Goal: Task Accomplishment & Management: Manage account settings

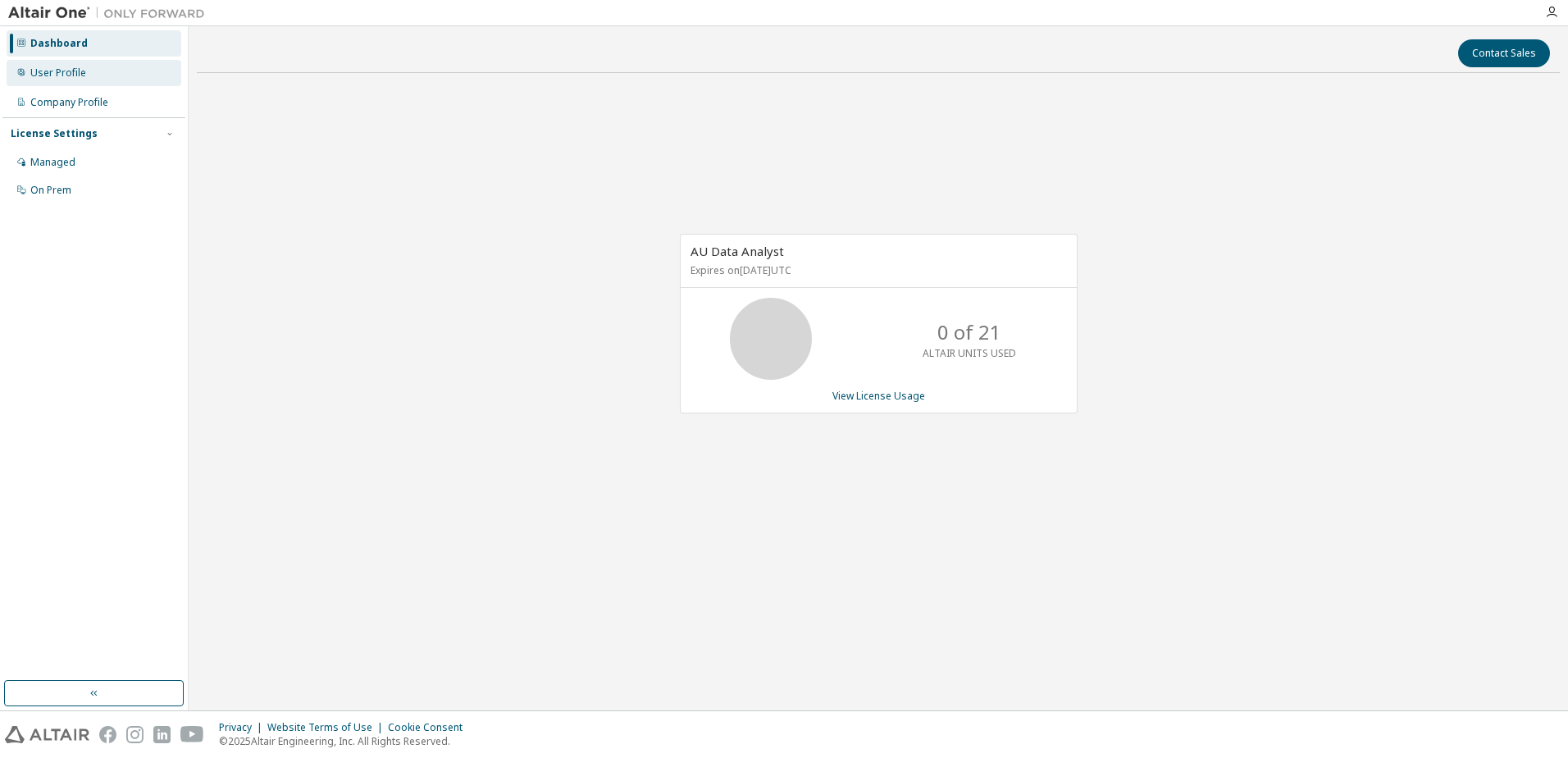
click at [44, 67] on div "User Profile" at bounding box center [57, 73] width 56 height 13
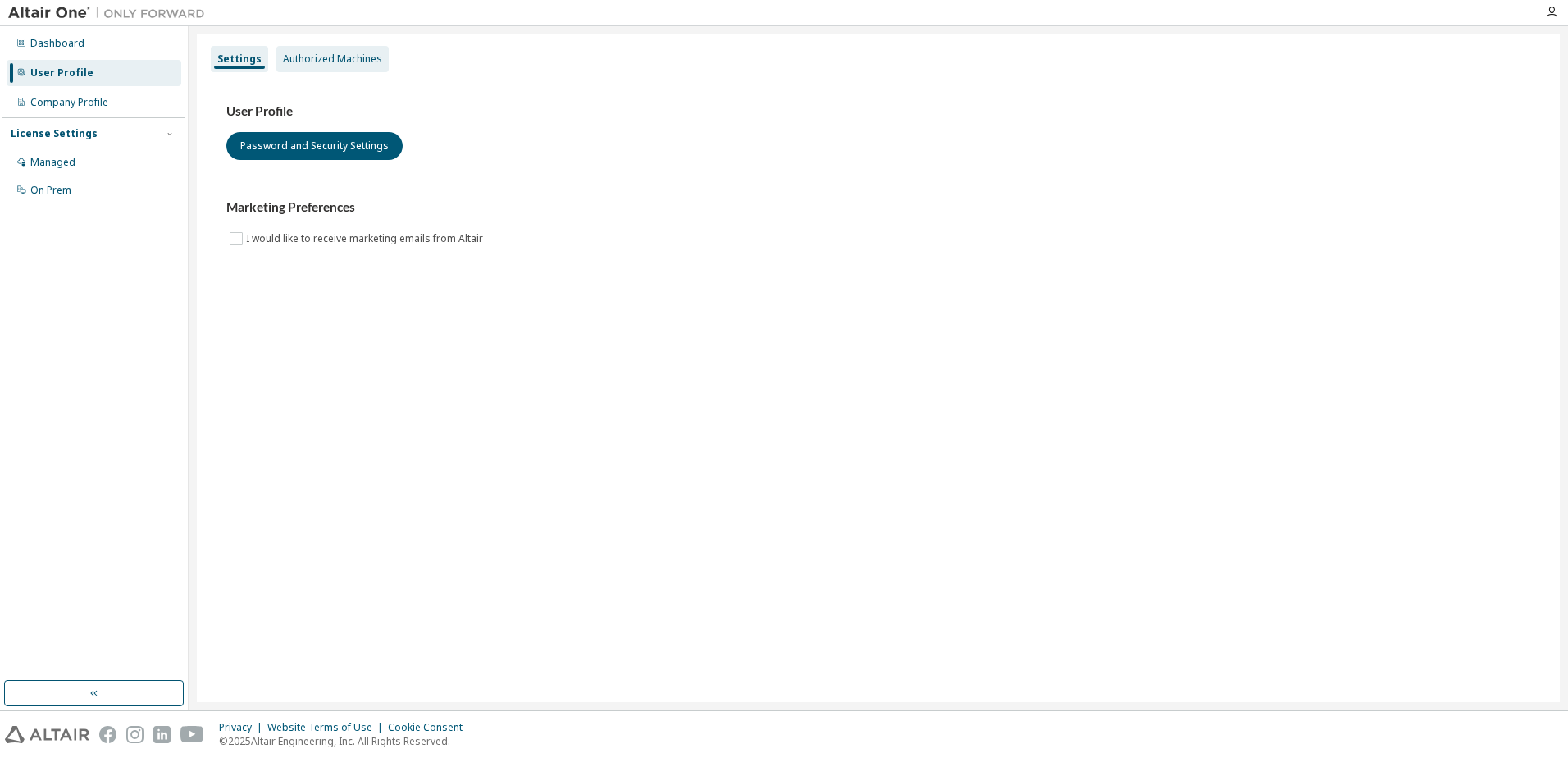
click at [316, 64] on div "Authorized Machines" at bounding box center [332, 59] width 99 height 13
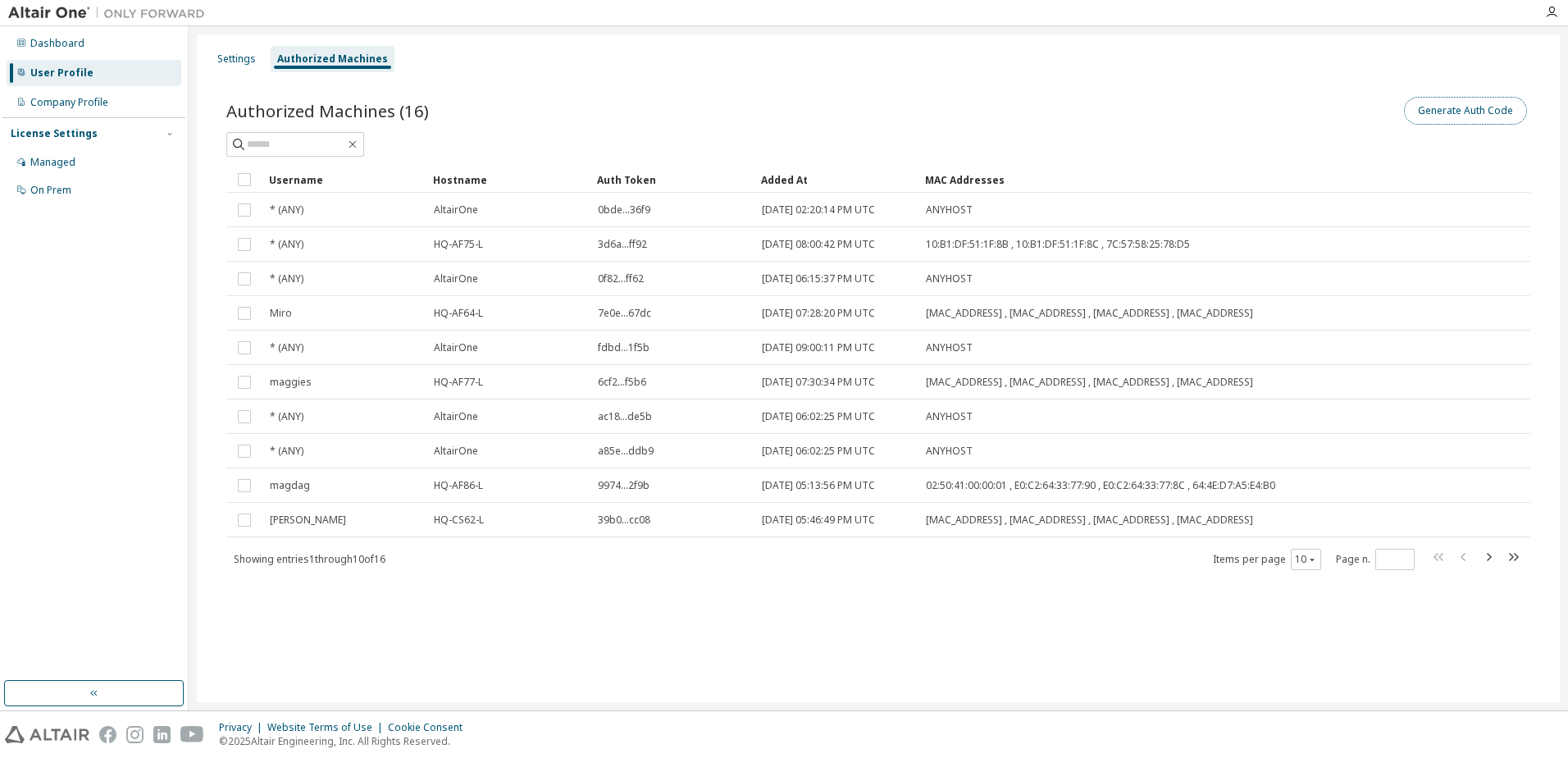
click at [1424, 112] on button "Generate Auth Code" at bounding box center [1465, 110] width 123 height 28
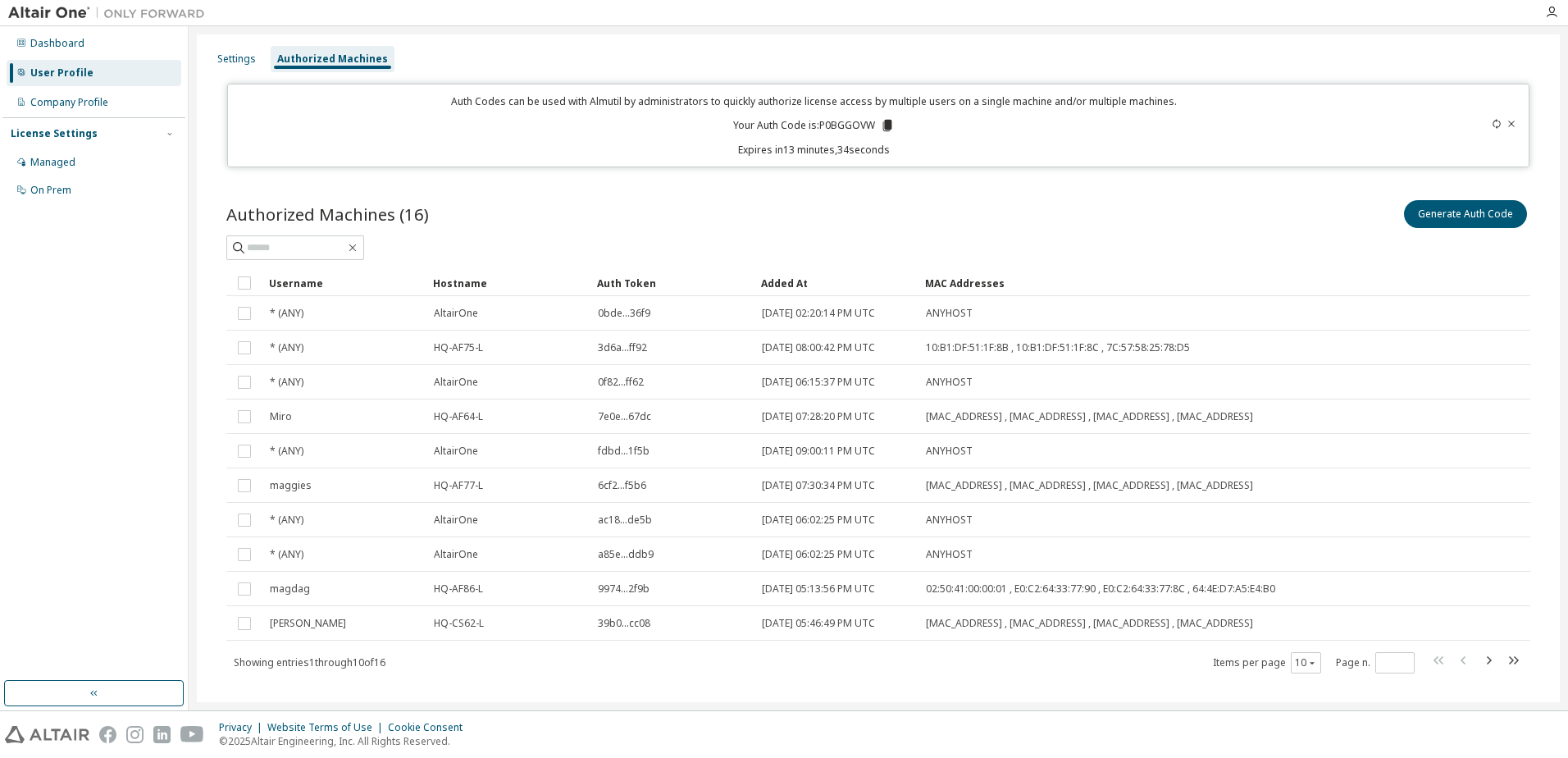
click at [54, 70] on div "User Profile" at bounding box center [61, 73] width 63 height 13
click at [260, 58] on div "Settings" at bounding box center [236, 58] width 52 height 26
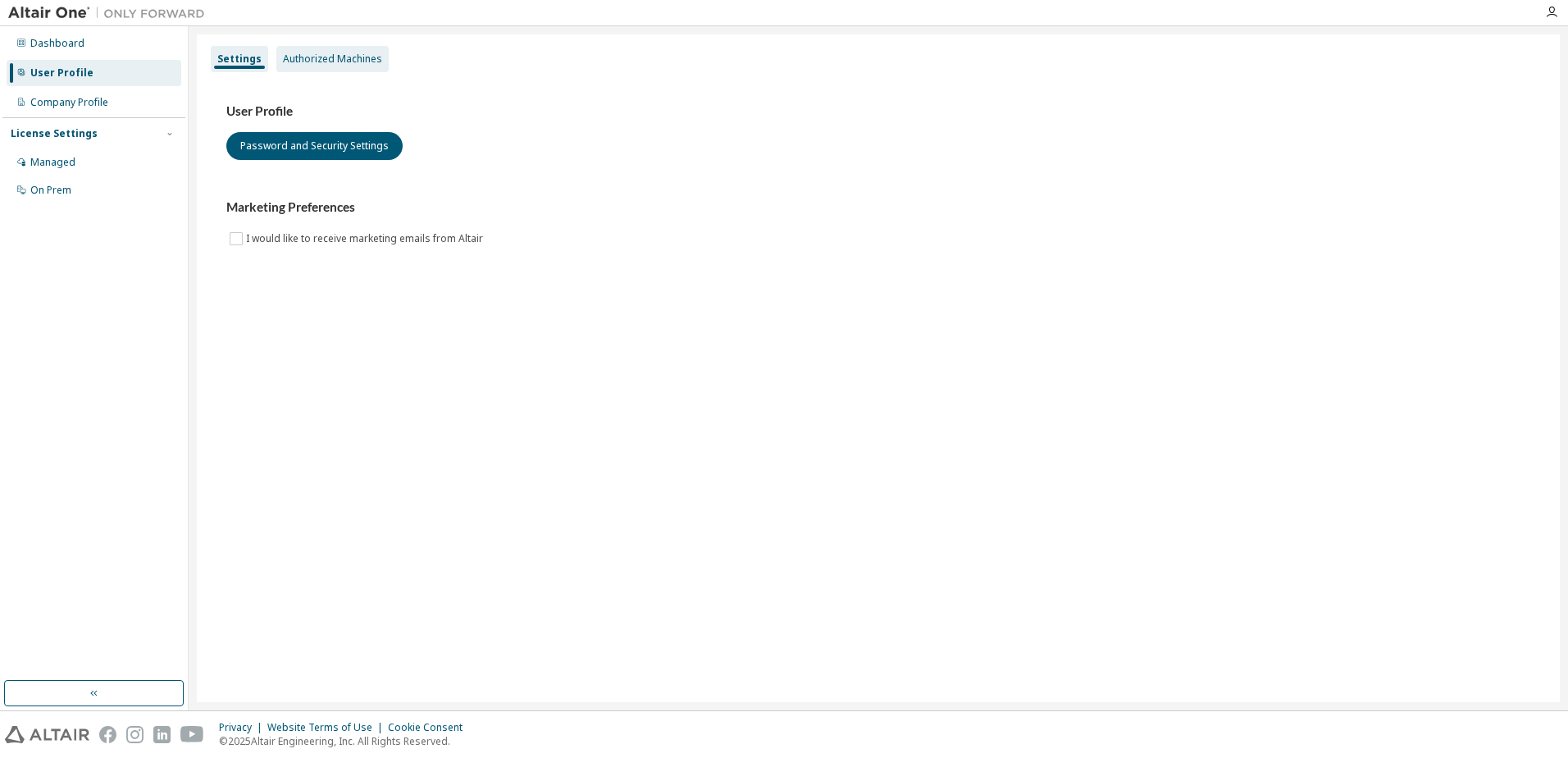
click at [288, 62] on div "Authorized Machines" at bounding box center [332, 59] width 99 height 13
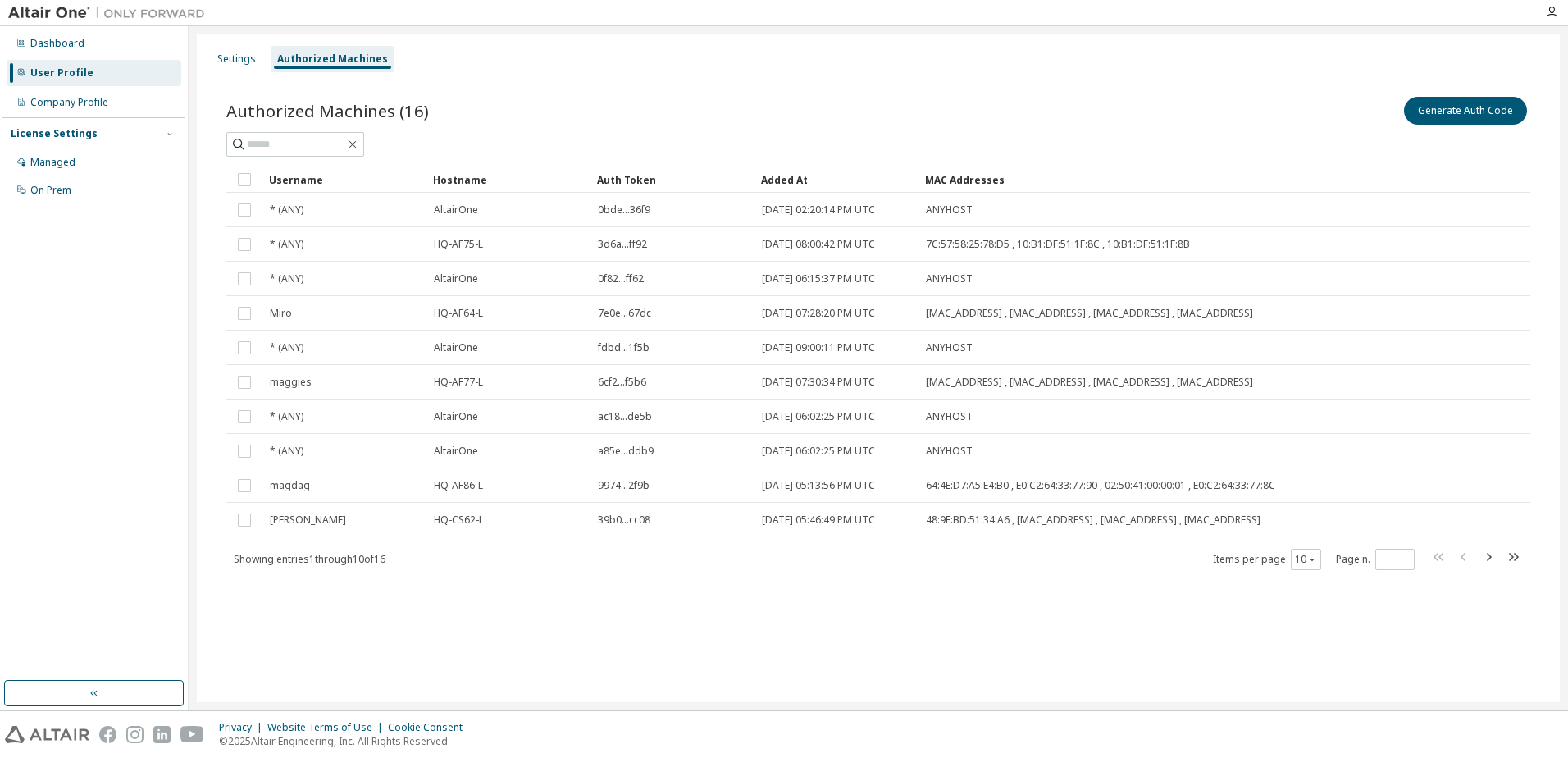
click at [778, 178] on div "Added At" at bounding box center [837, 179] width 151 height 26
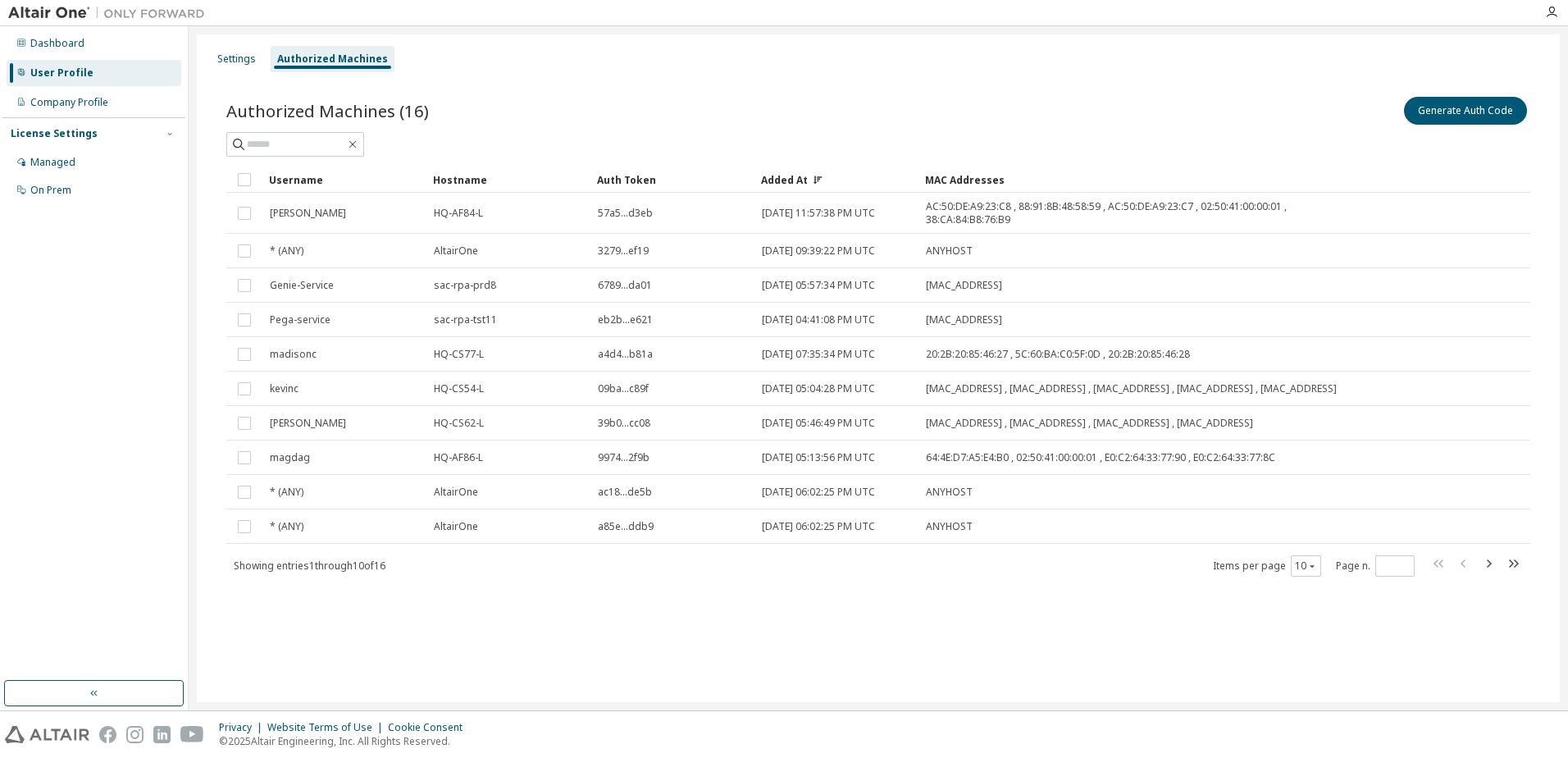
click at [303, 175] on div "Username" at bounding box center [344, 179] width 151 height 26
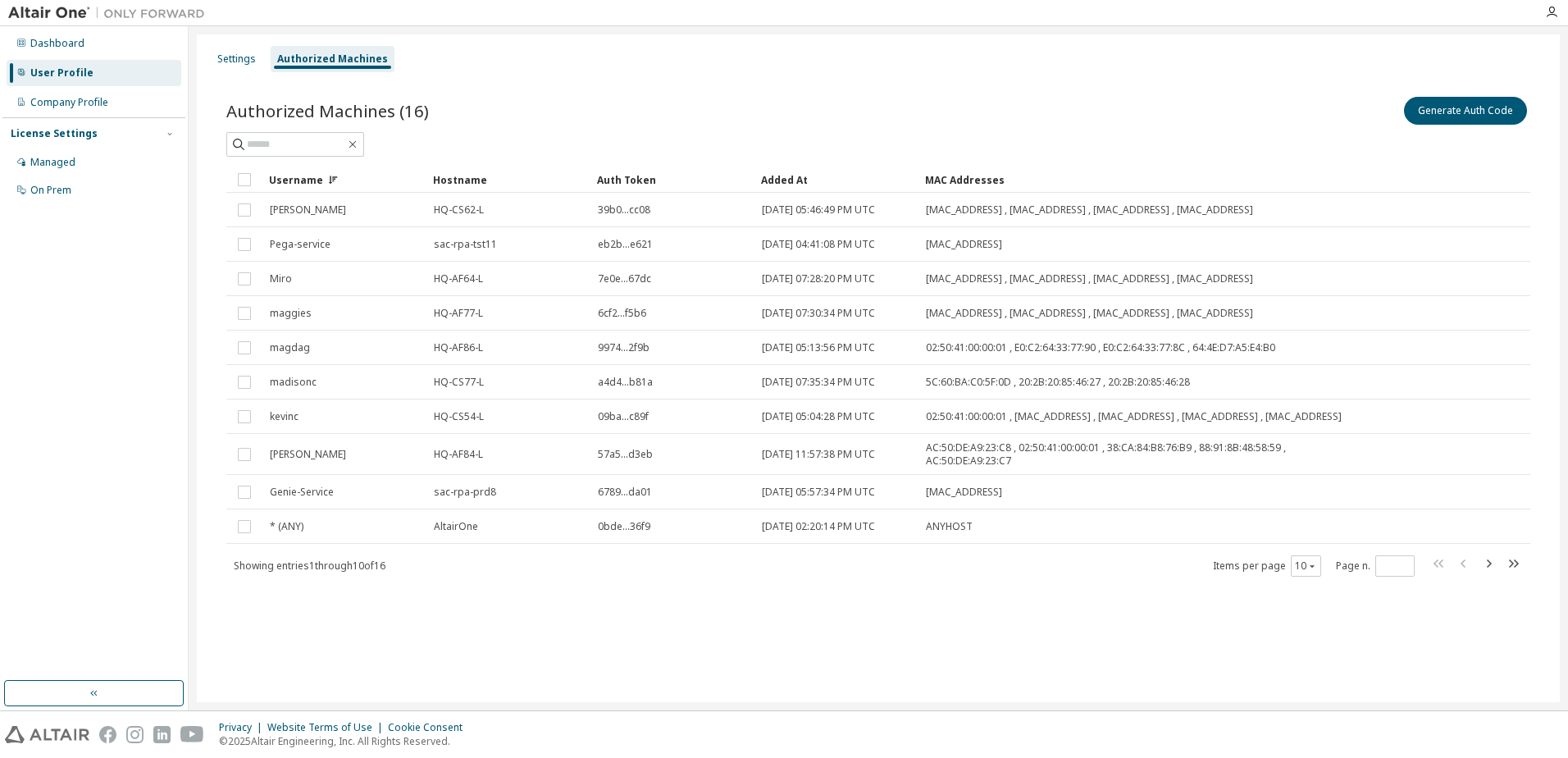
click at [306, 177] on div "Username" at bounding box center [344, 179] width 151 height 26
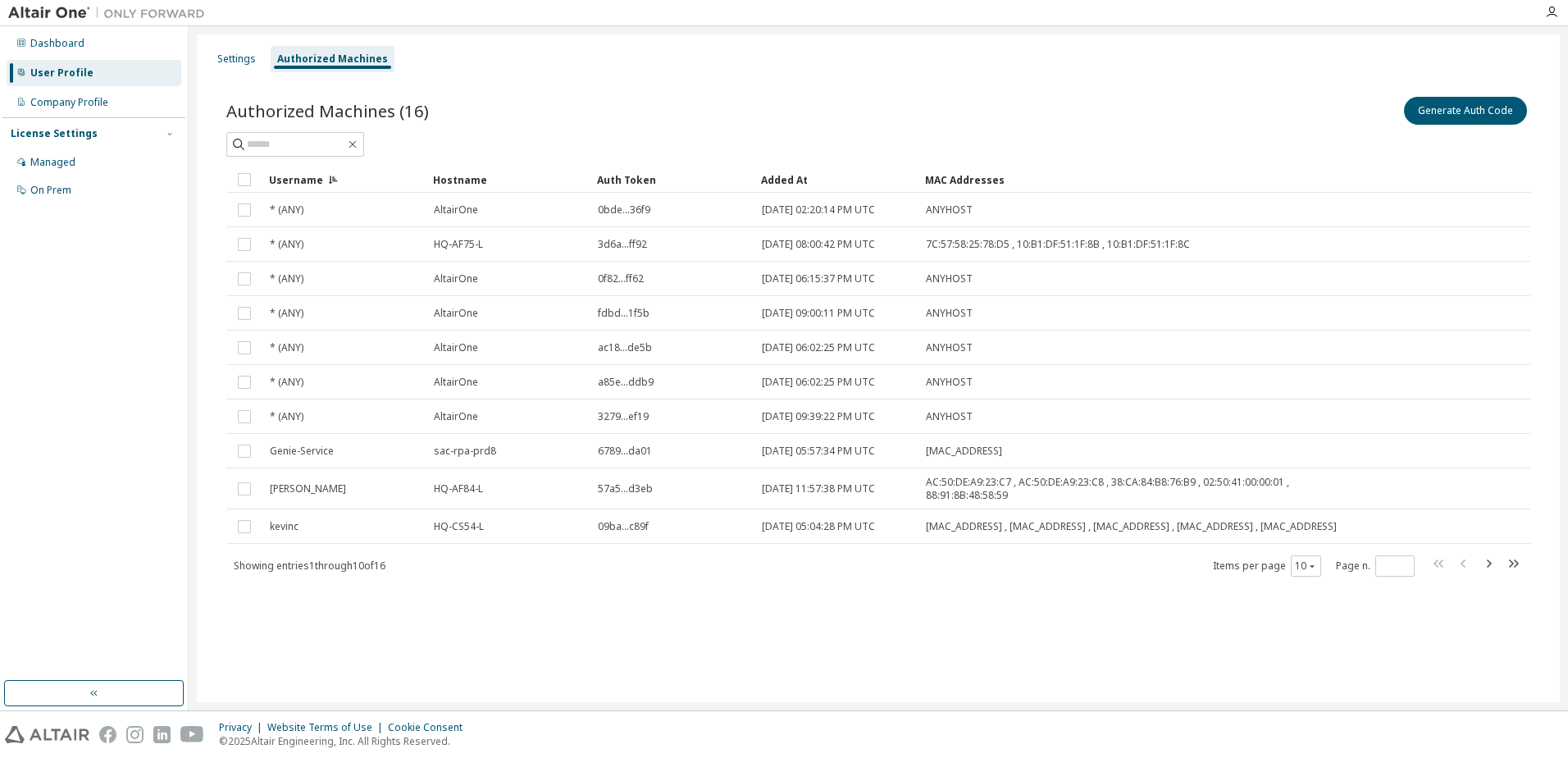
click at [783, 179] on div "Added At" at bounding box center [837, 179] width 151 height 26
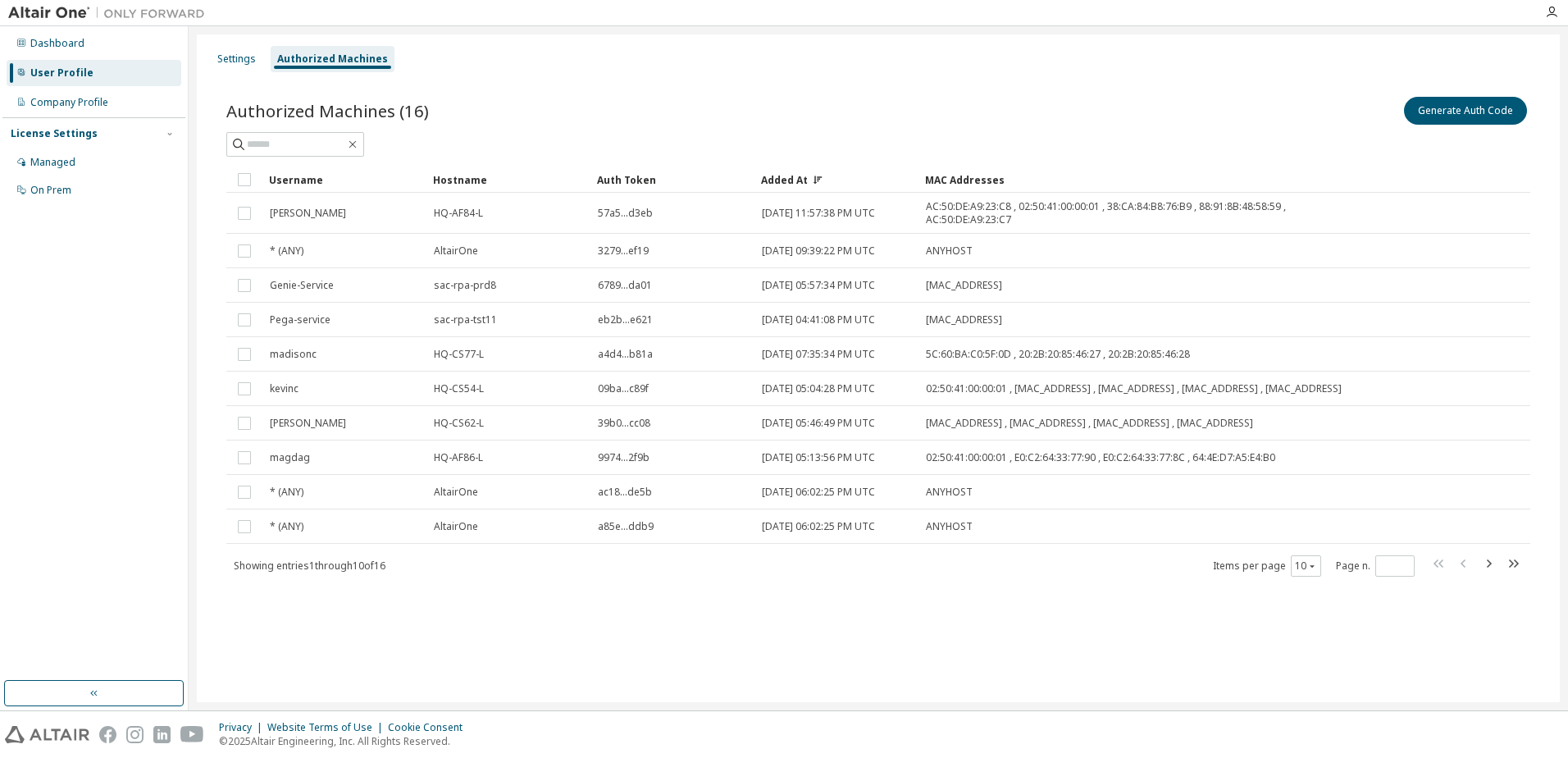
click at [355, 61] on div "Authorized Machines" at bounding box center [332, 59] width 111 height 13
